Goal: Find contact information: Find contact information

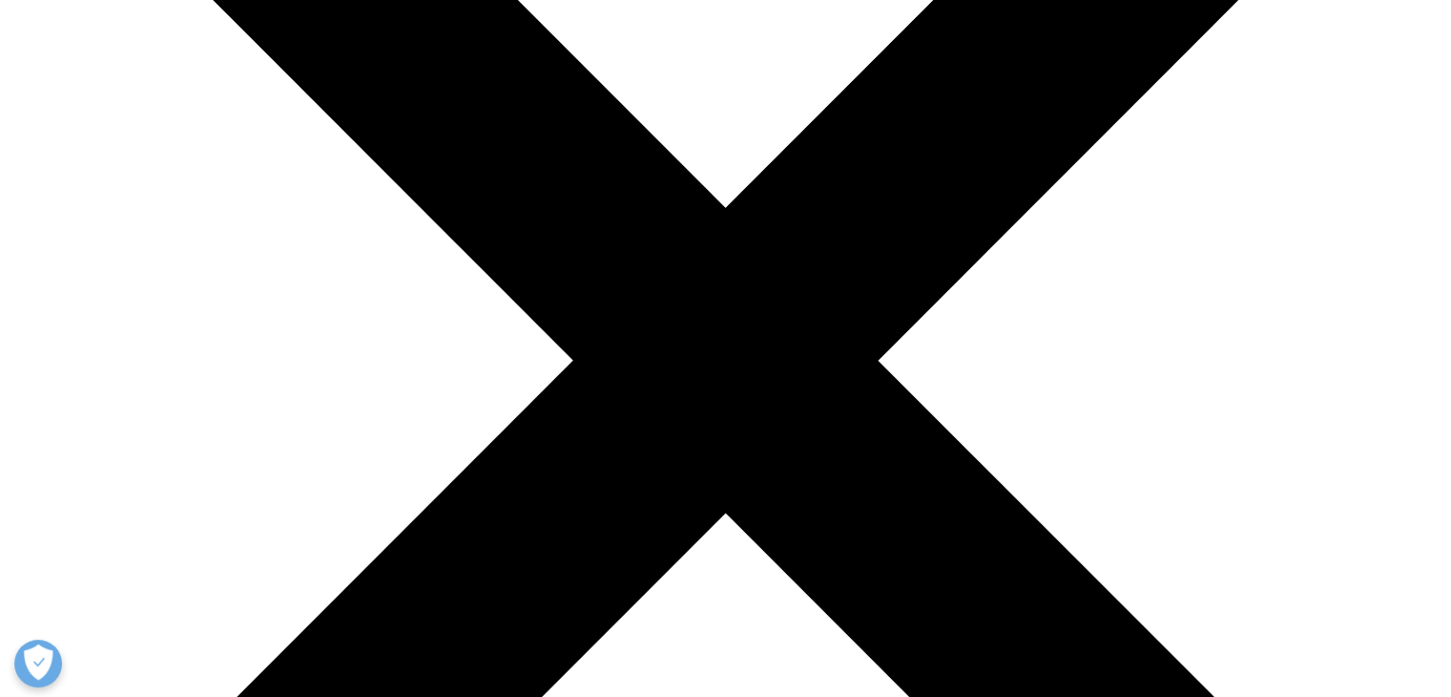
scroll to position [386, 0]
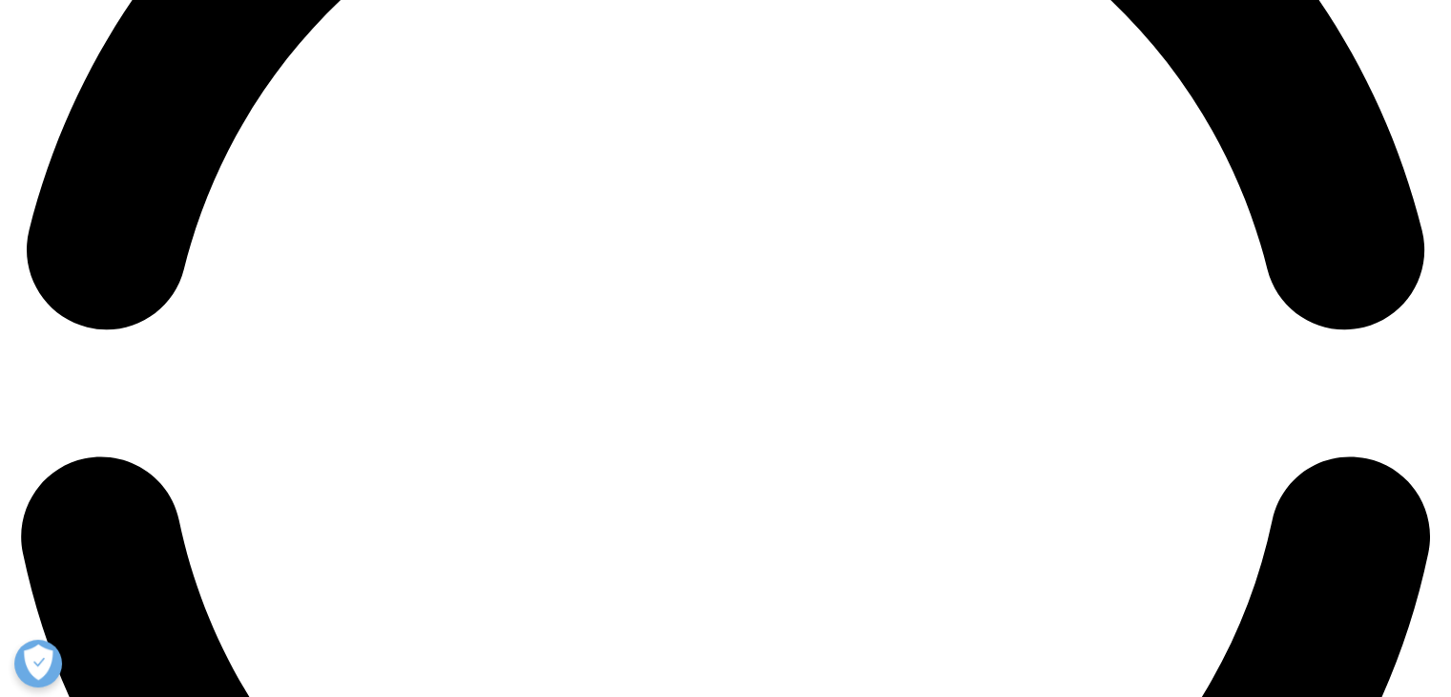
scroll to position [3225, 0]
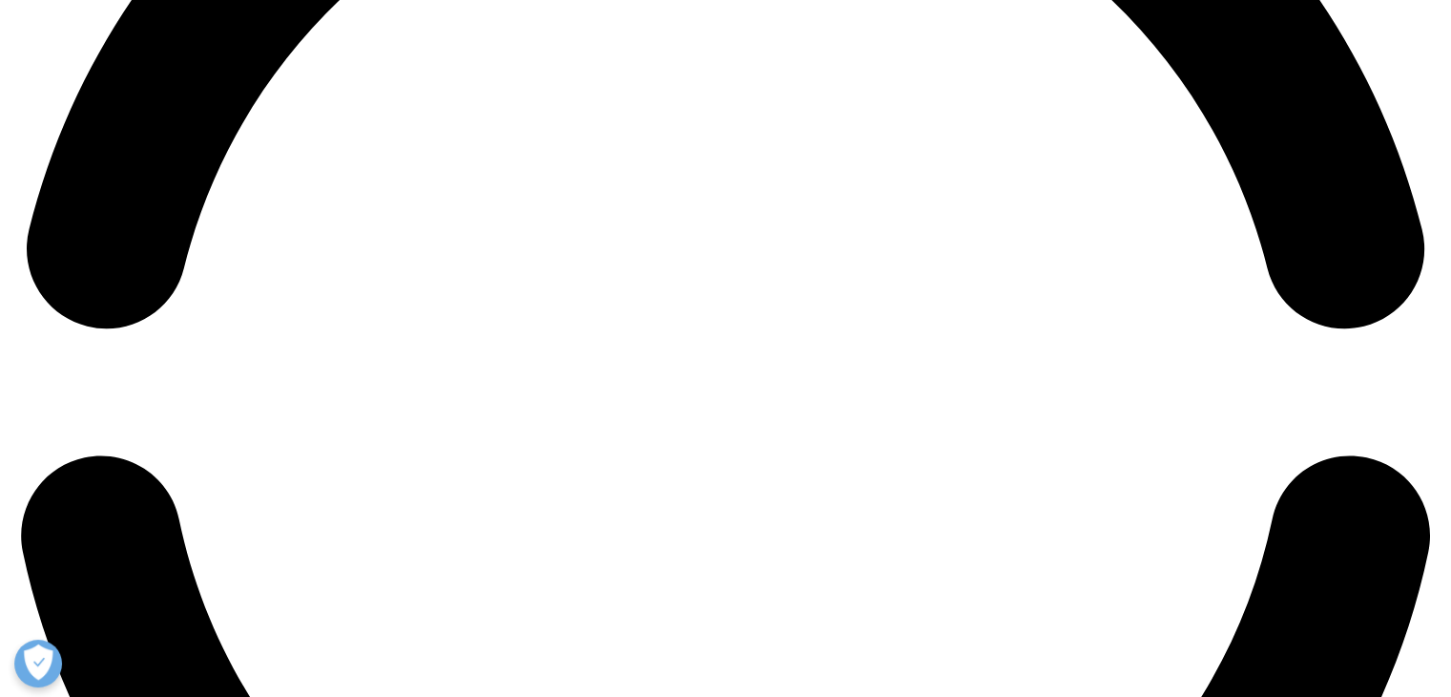
scroll to position [3276, 0]
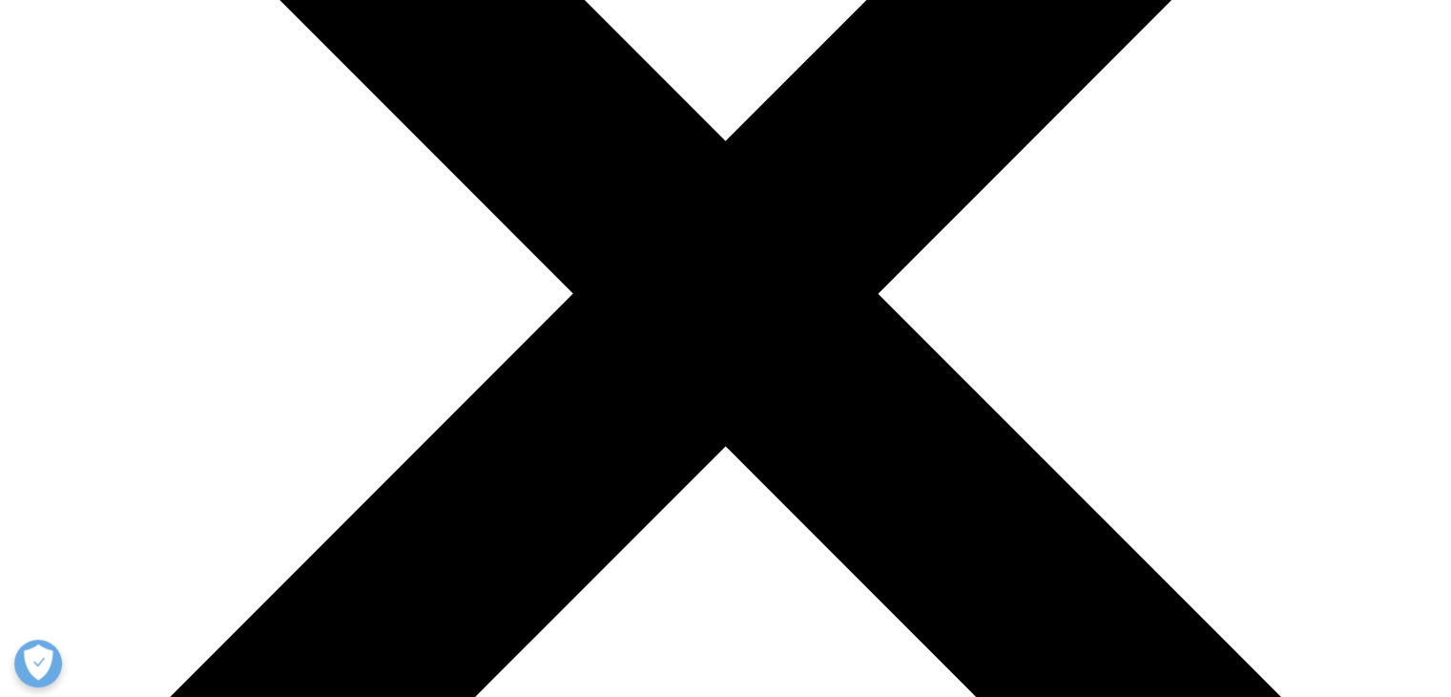
scroll to position [468, 0]
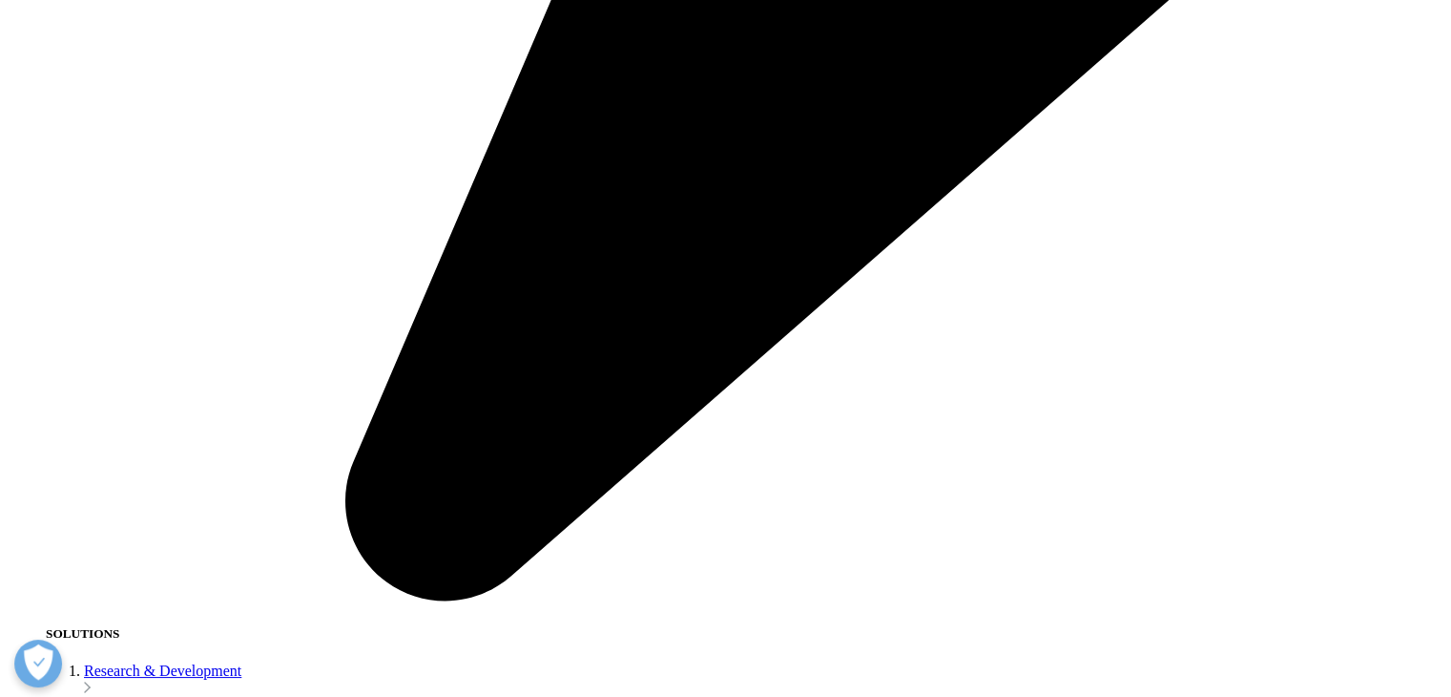
scroll to position [3276, 0]
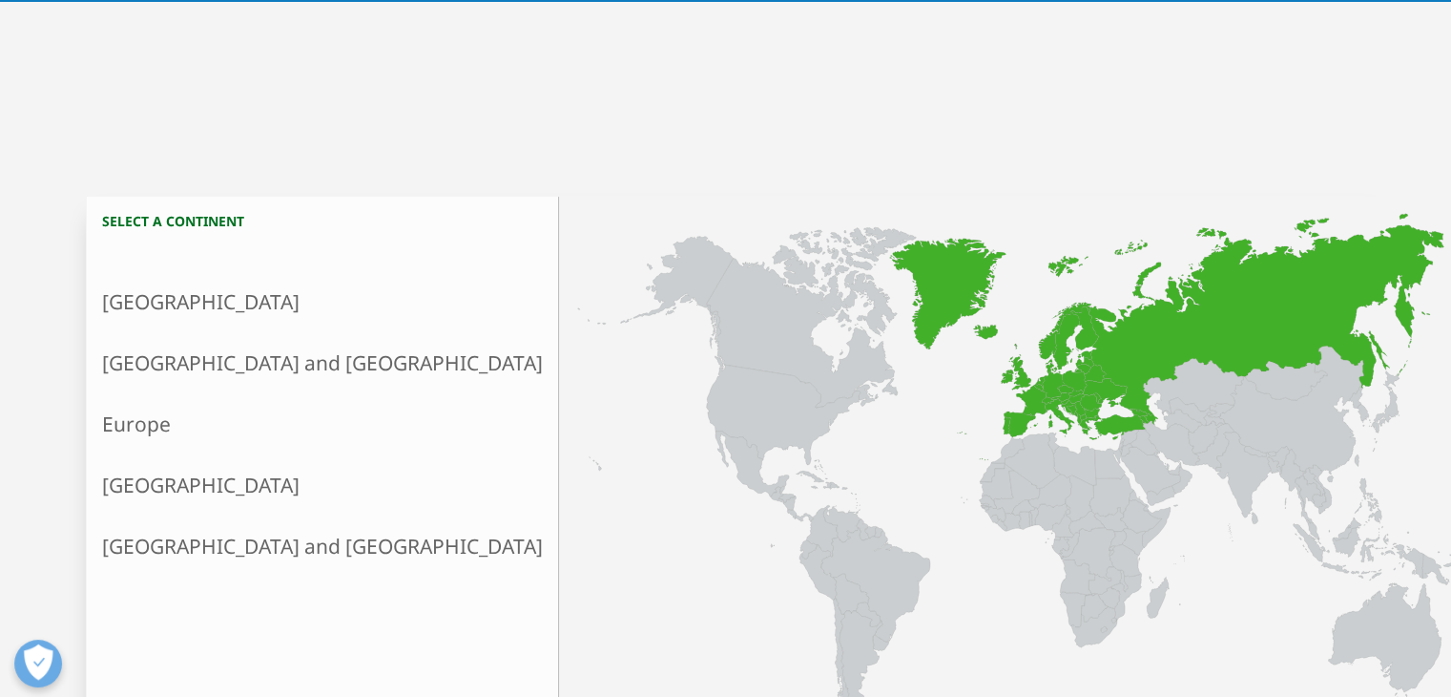
click at [137, 417] on link "Europe" at bounding box center [322, 423] width 471 height 61
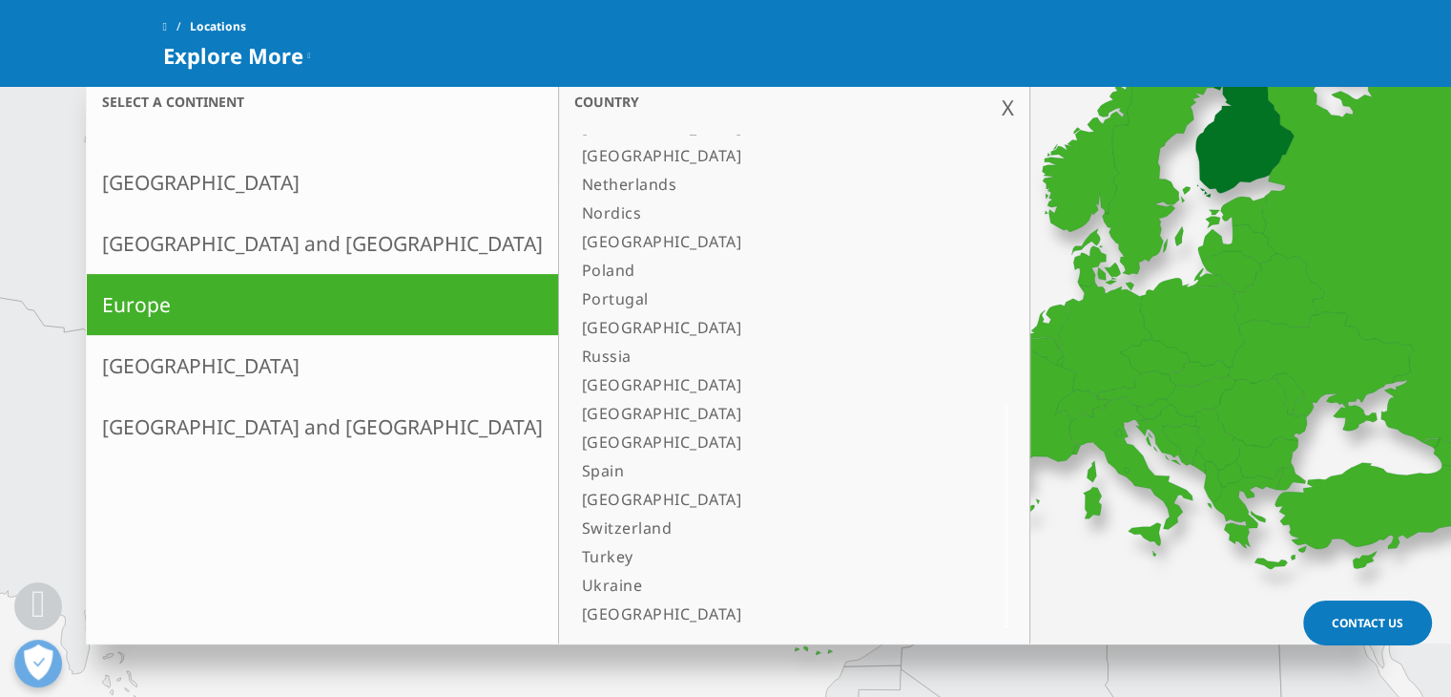
scroll to position [499, 0]
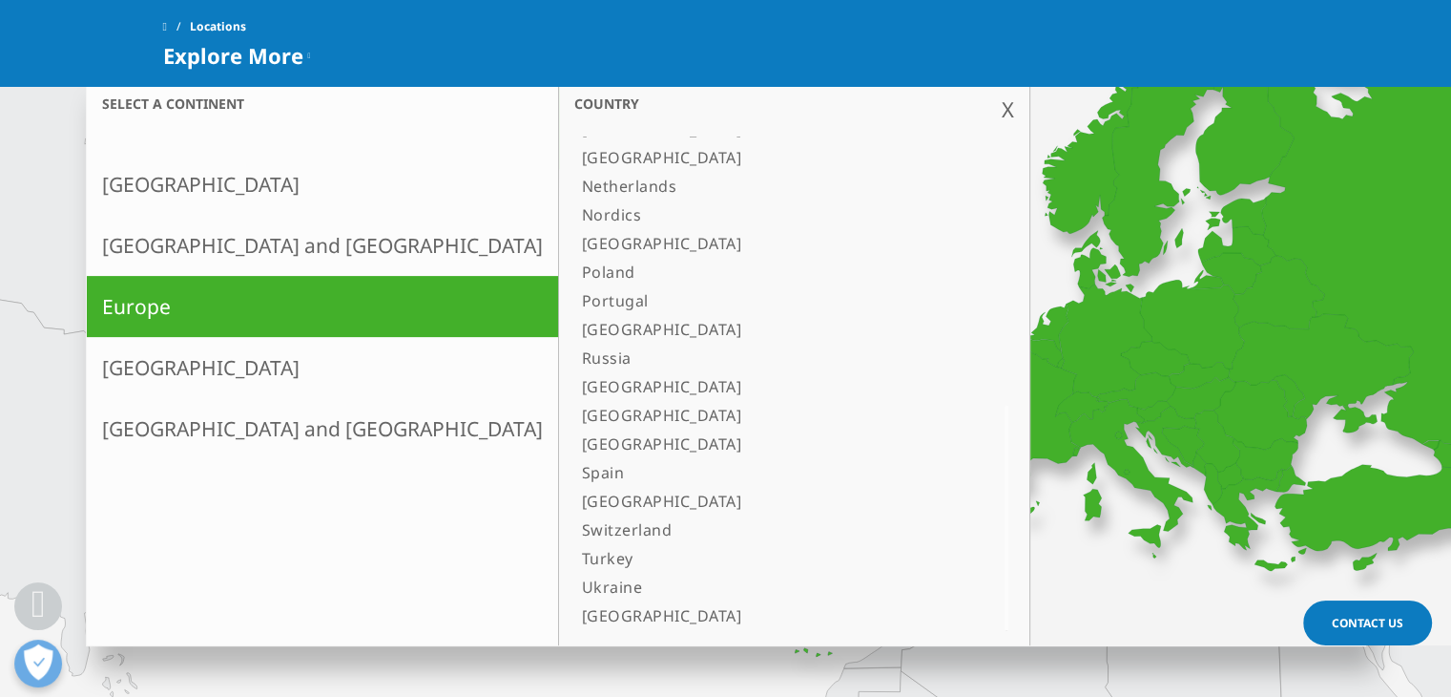
click at [574, 606] on link "[GEOGRAPHIC_DATA]" at bounding box center [770, 615] width 392 height 29
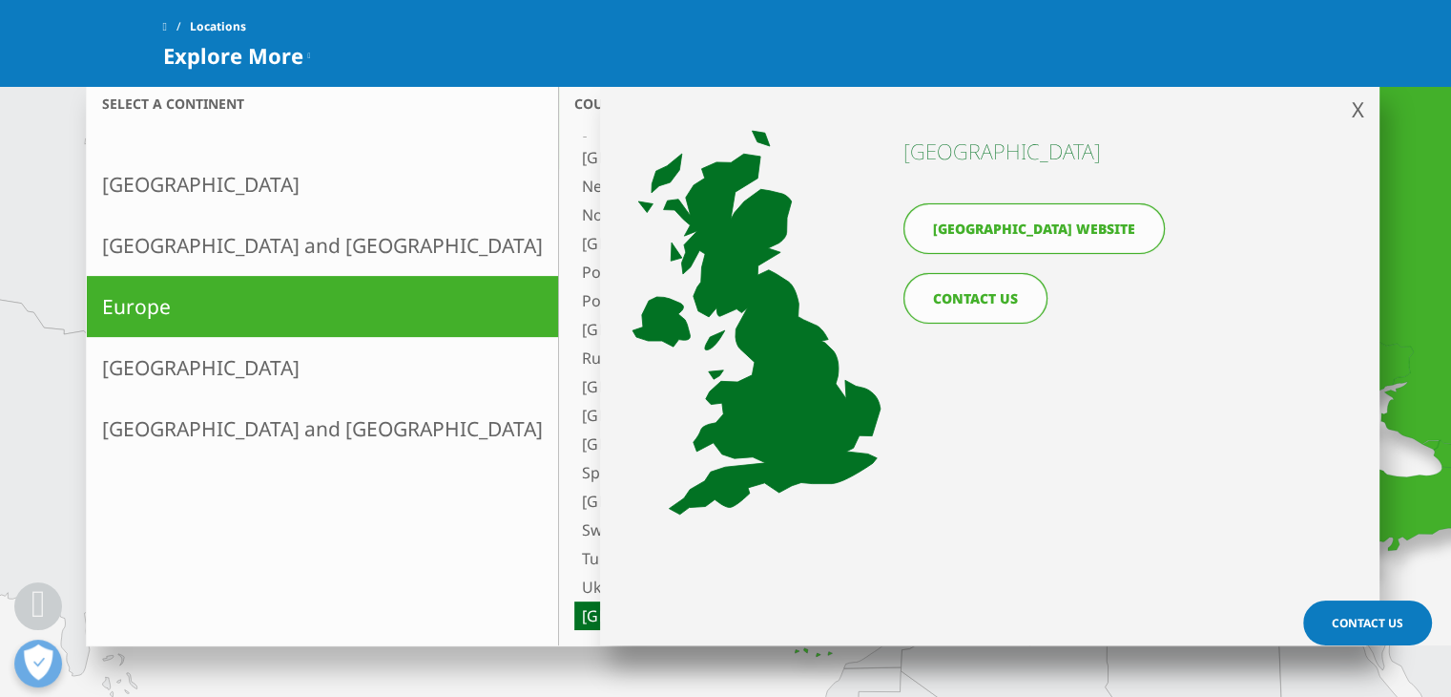
click at [1031, 229] on link "[GEOGRAPHIC_DATA] website" at bounding box center [1034, 228] width 261 height 51
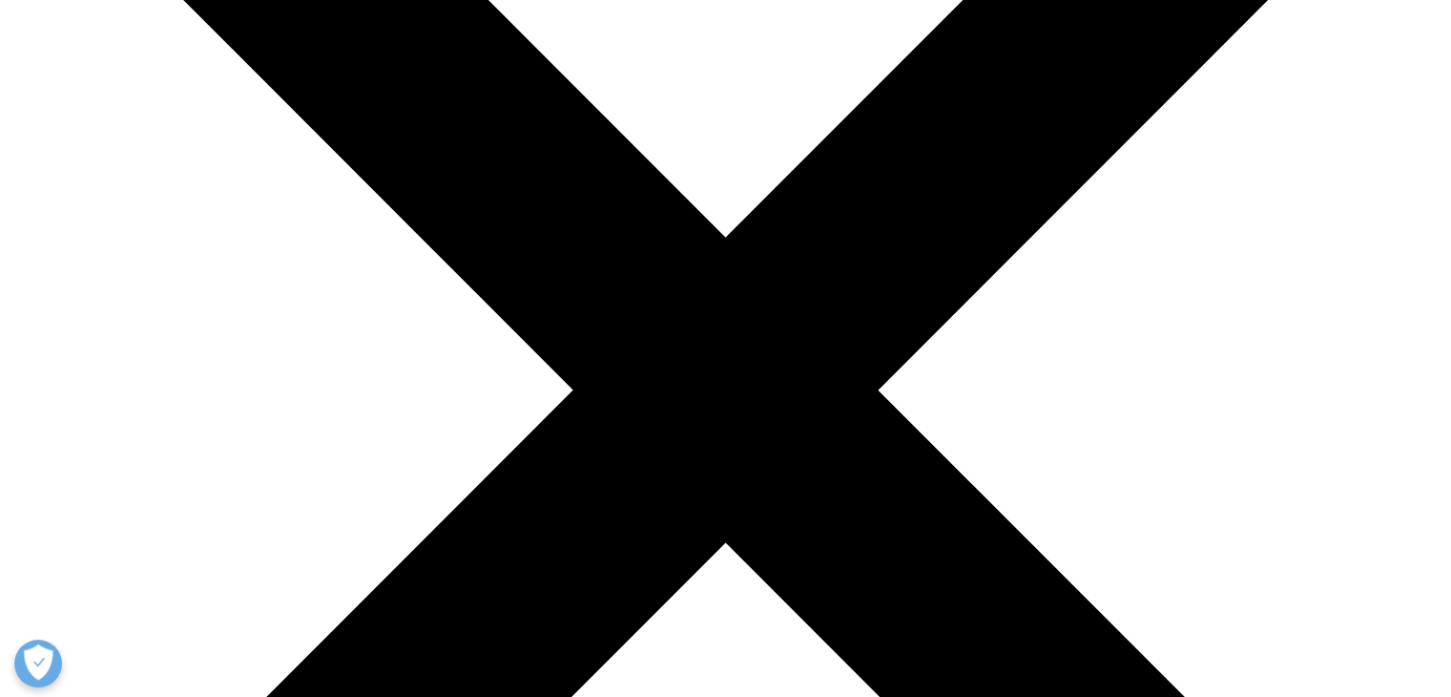
scroll to position [355, 0]
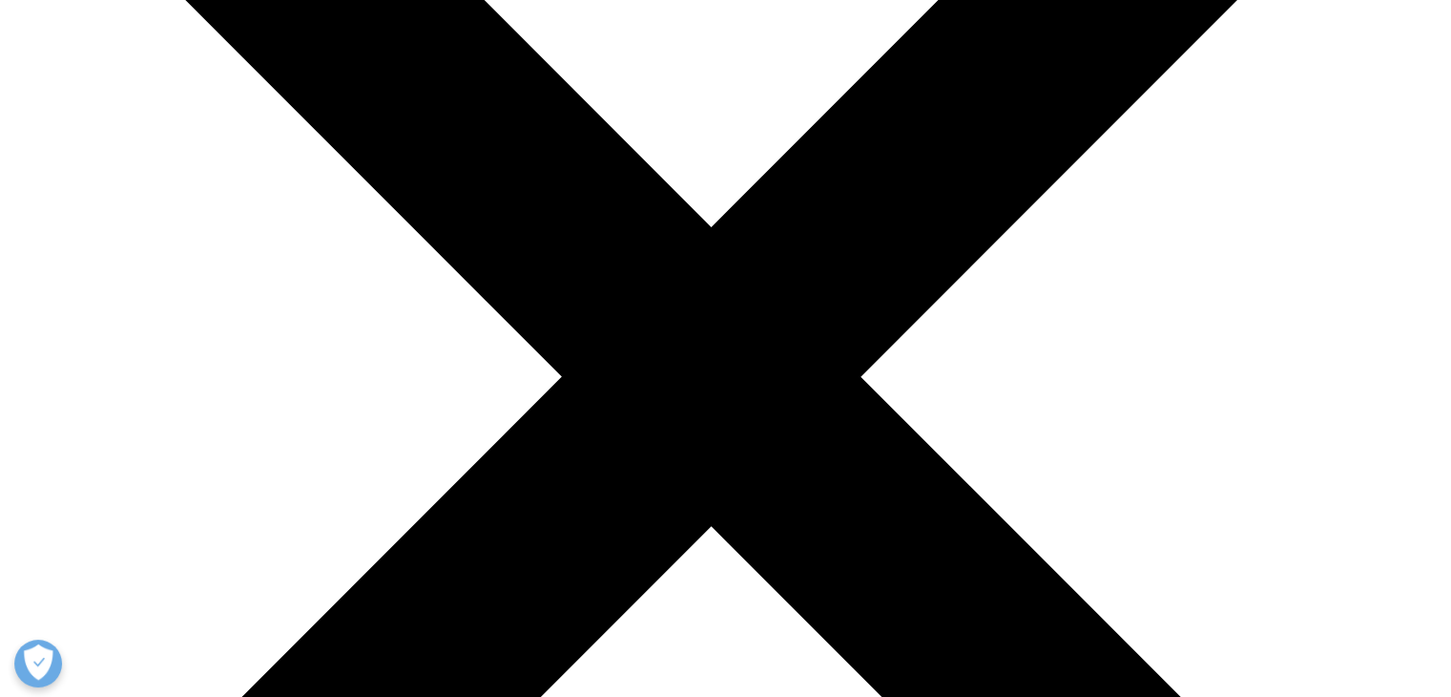
scroll to position [0, 0]
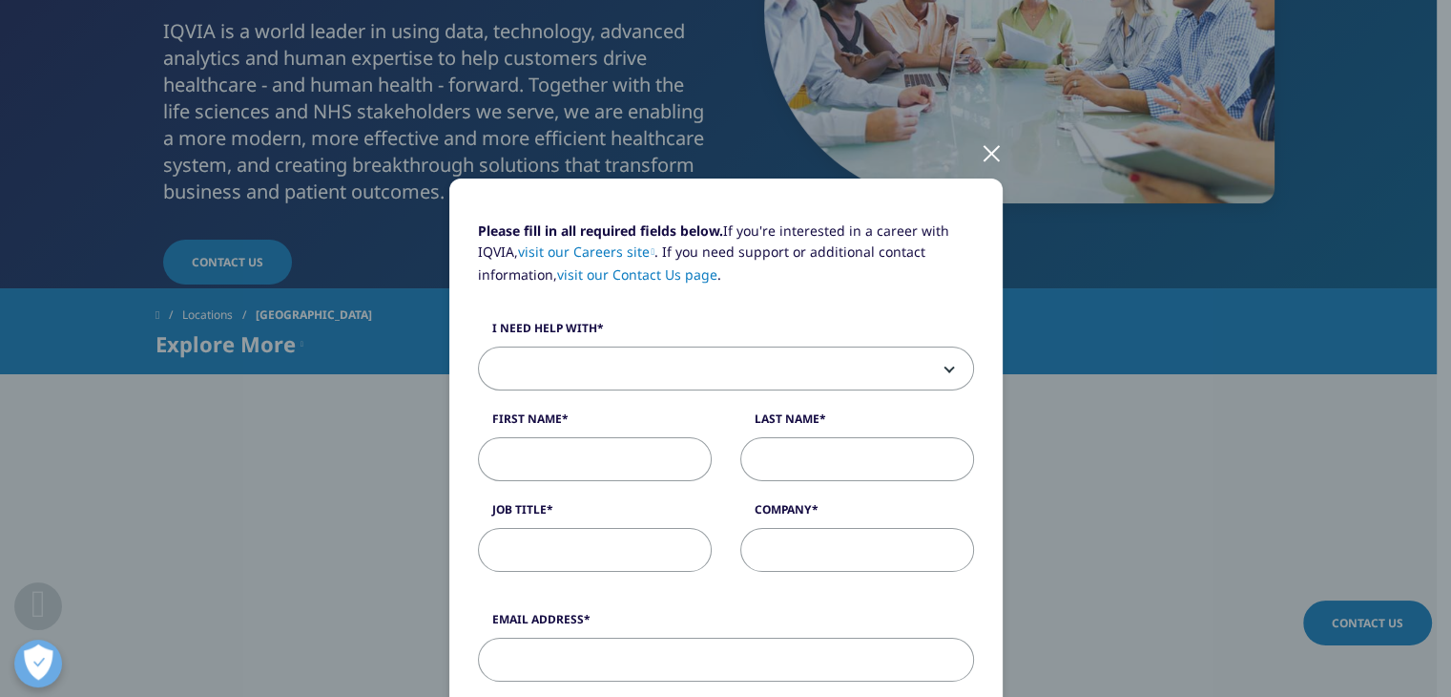
click at [668, 271] on link "visit our Contact Us page" at bounding box center [637, 274] width 160 height 18
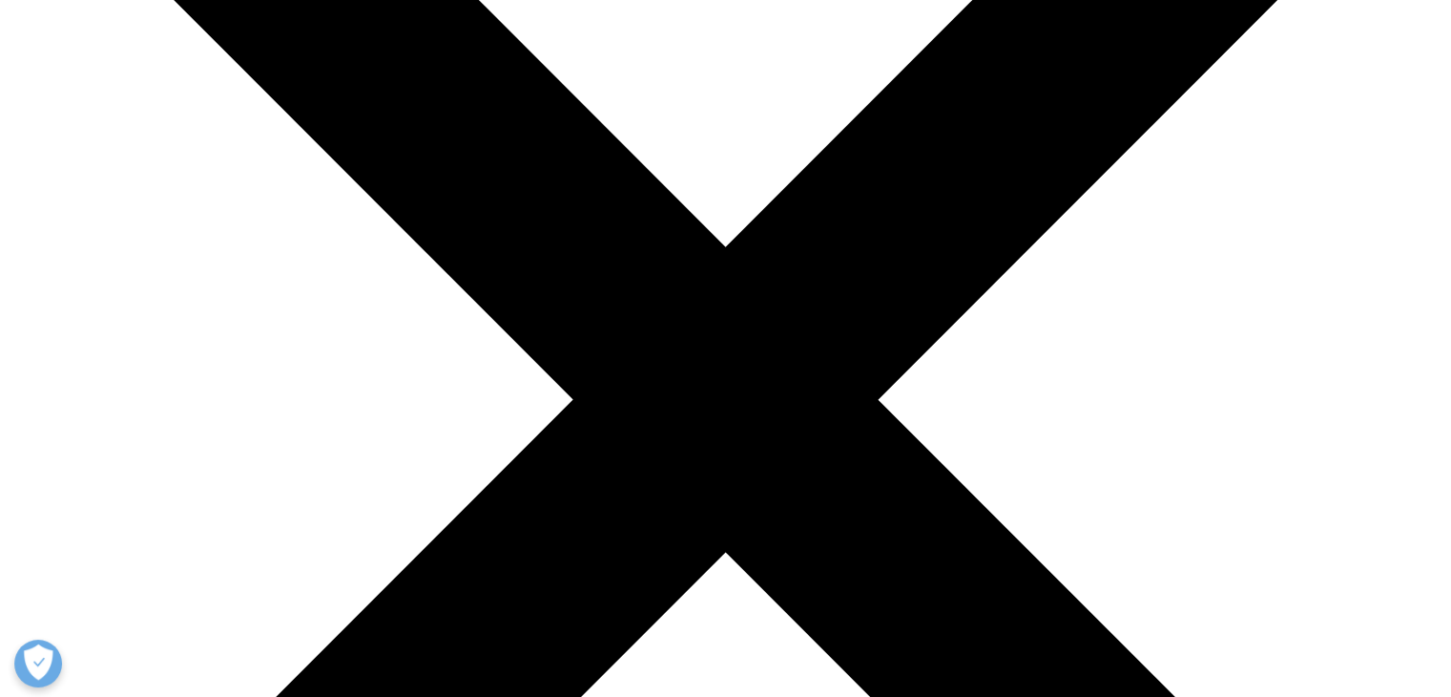
scroll to position [345, 0]
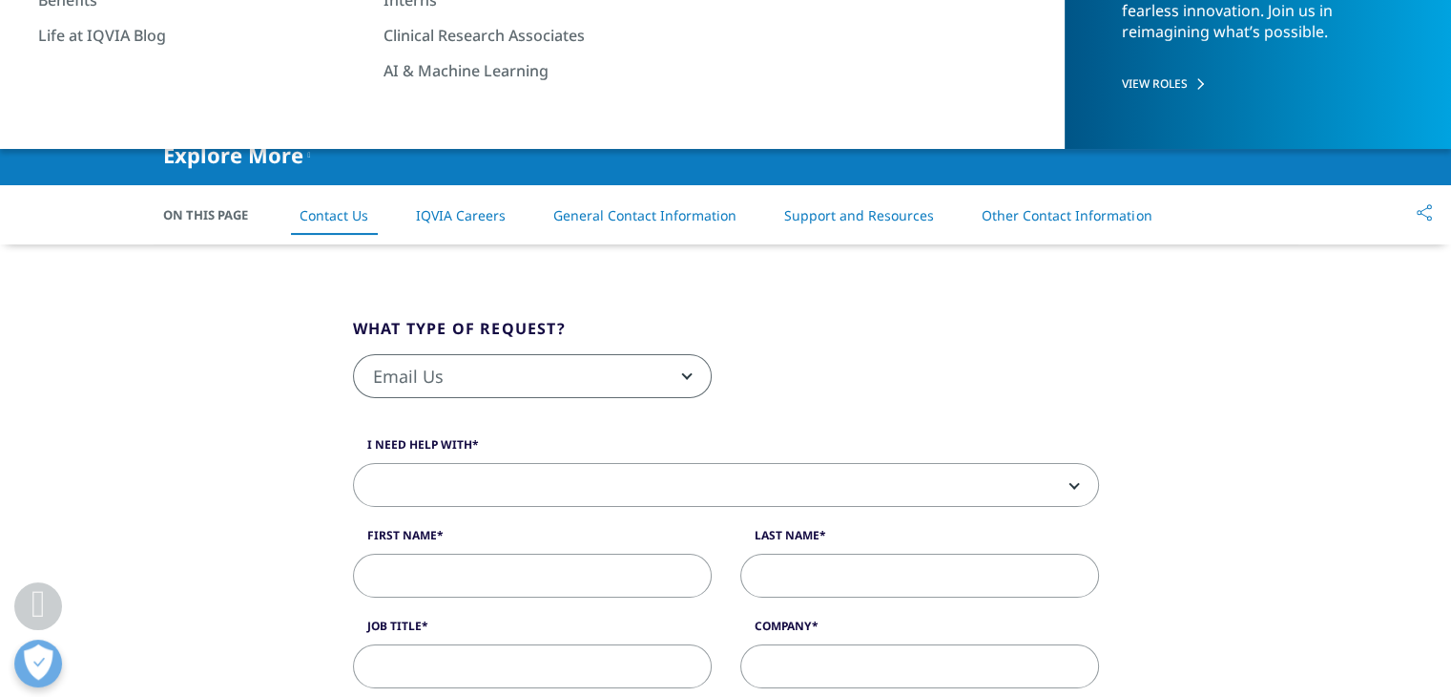
click at [1040, 211] on link "Other Contact Information" at bounding box center [1067, 215] width 170 height 18
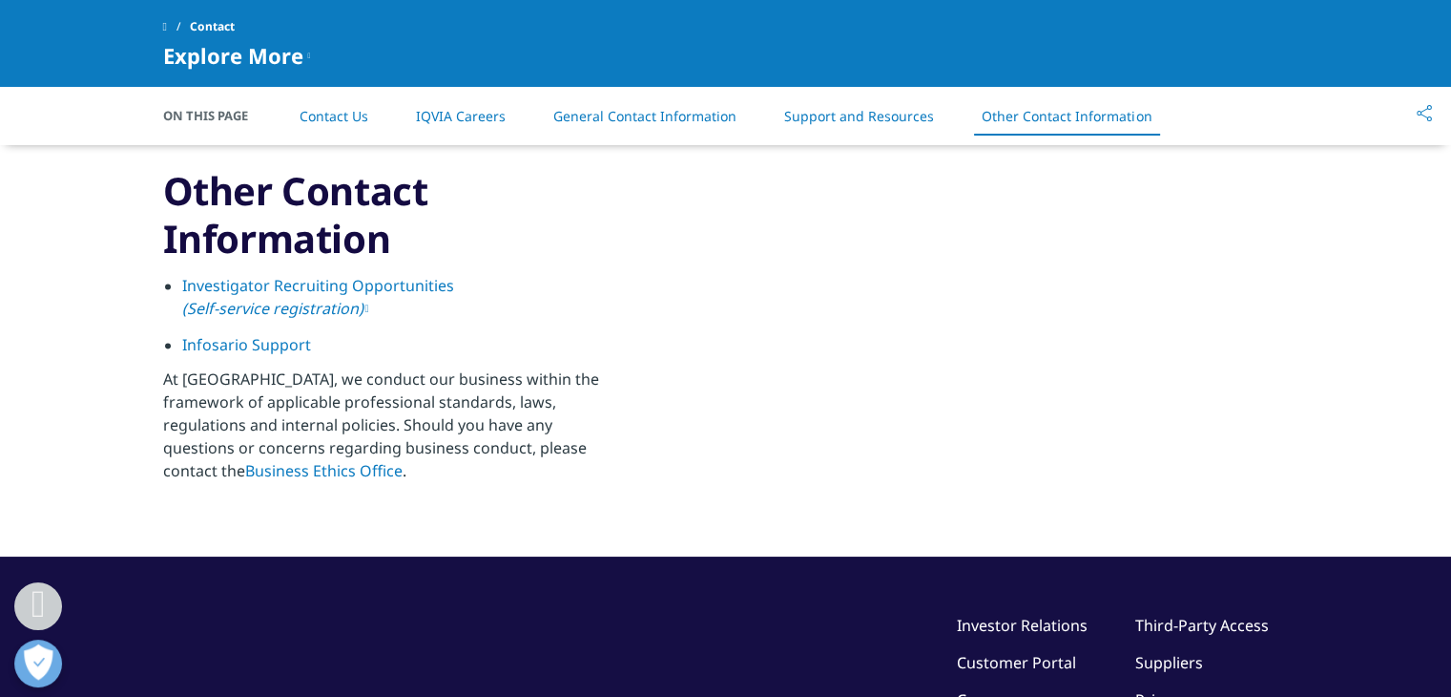
scroll to position [2928, 0]
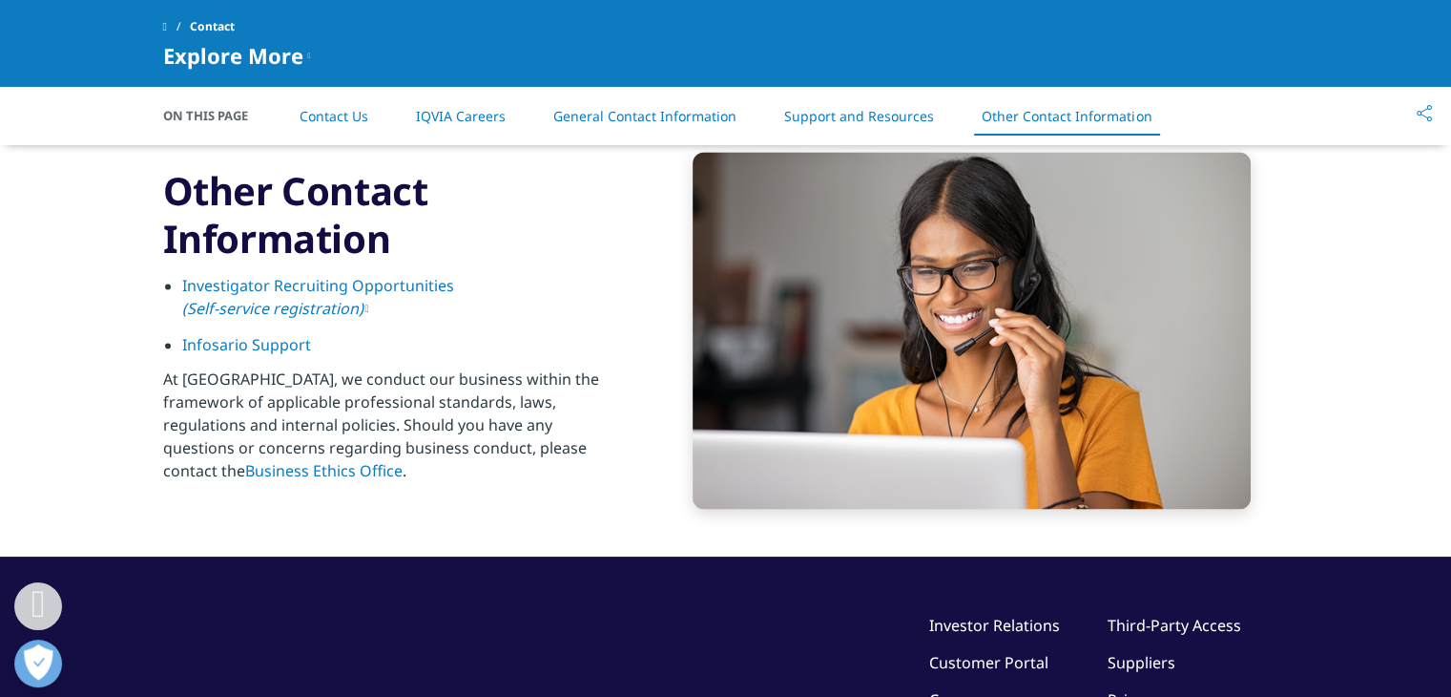
click at [658, 113] on link "General Contact Information" at bounding box center [644, 116] width 183 height 18
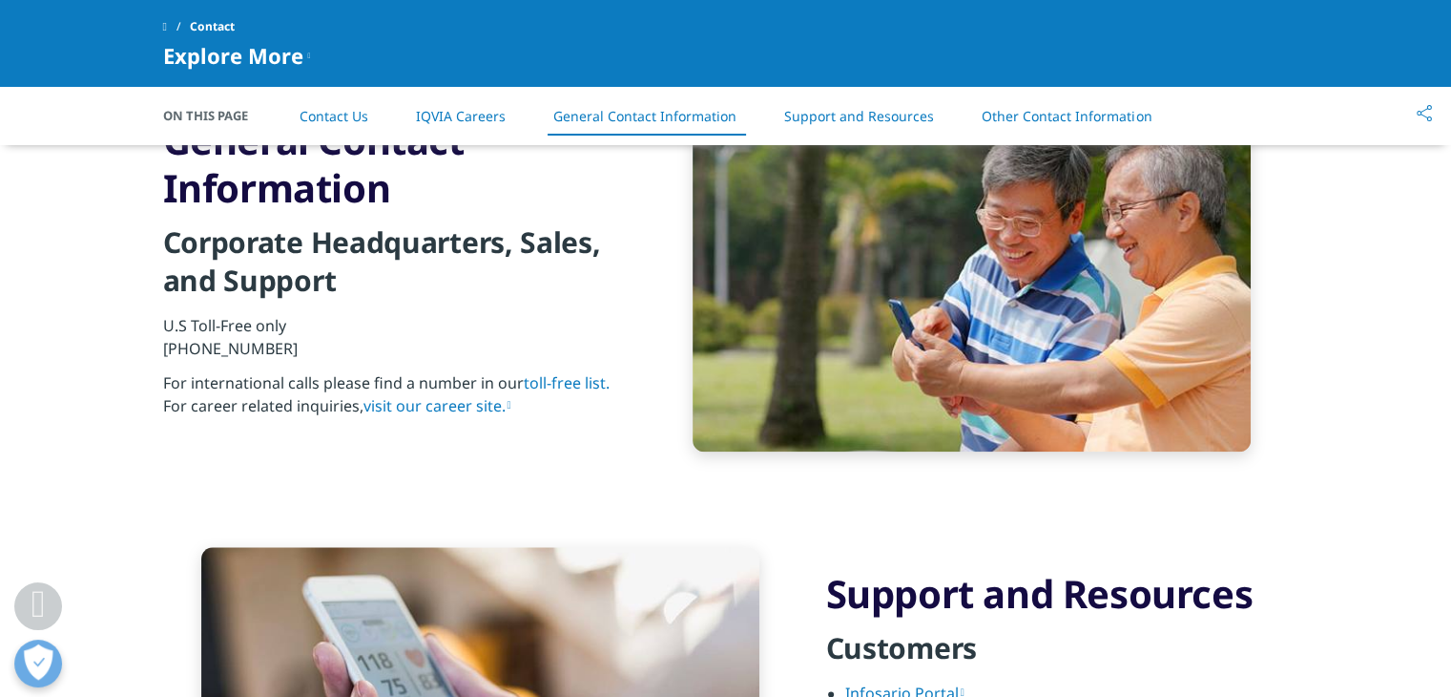
scroll to position [2067, 0]
